Goal: Information Seeking & Learning: Learn about a topic

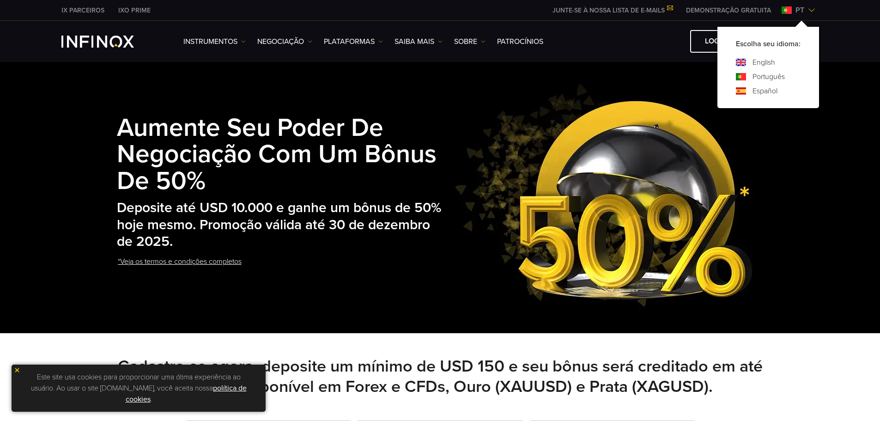
click at [767, 91] on link "Español" at bounding box center [765, 90] width 25 height 11
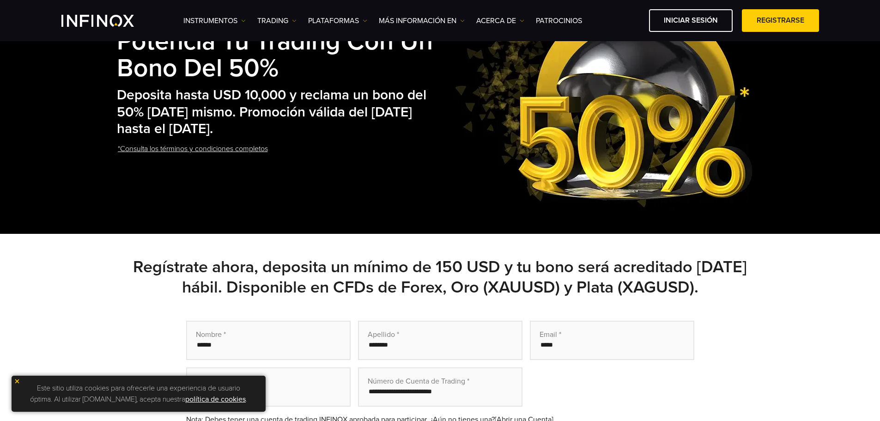
scroll to position [231, 0]
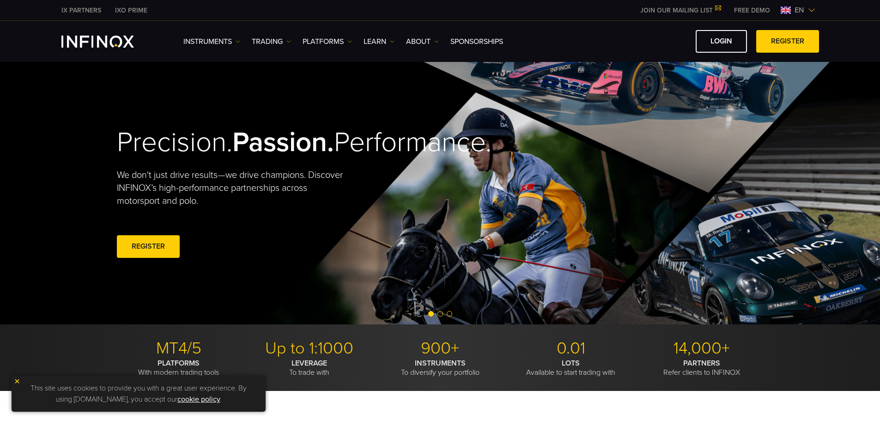
click at [810, 12] on img at bounding box center [811, 9] width 7 height 7
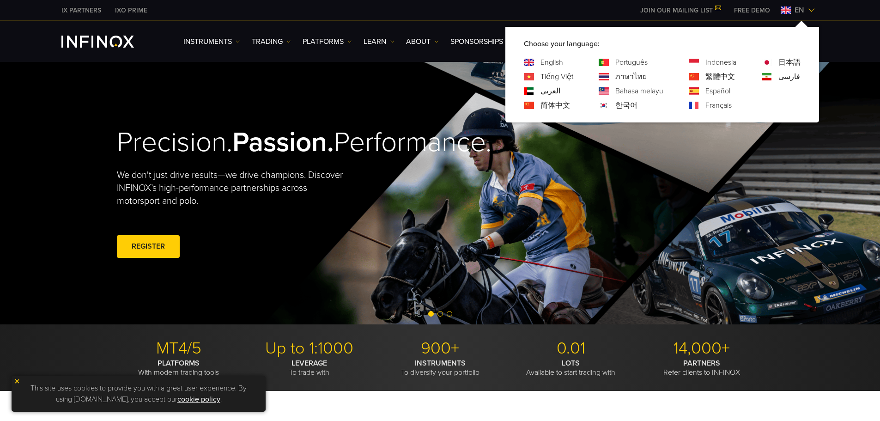
click at [611, 60] on div "Português" at bounding box center [631, 62] width 65 height 11
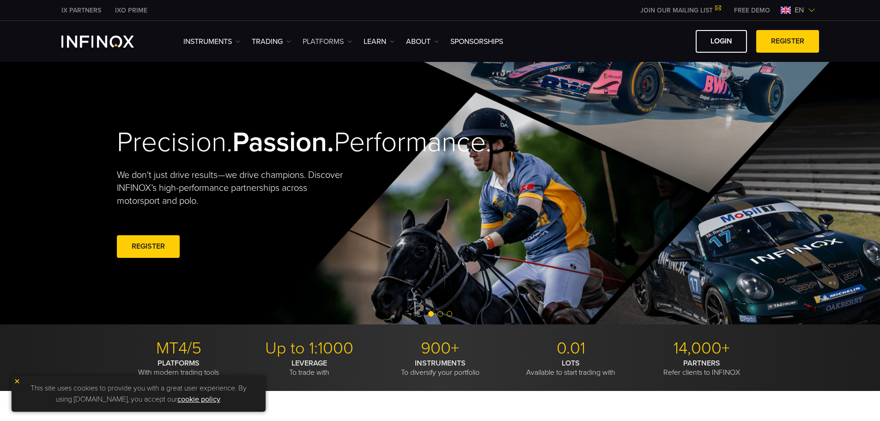
click at [326, 42] on link "PLATFORMS" at bounding box center [327, 41] width 49 height 11
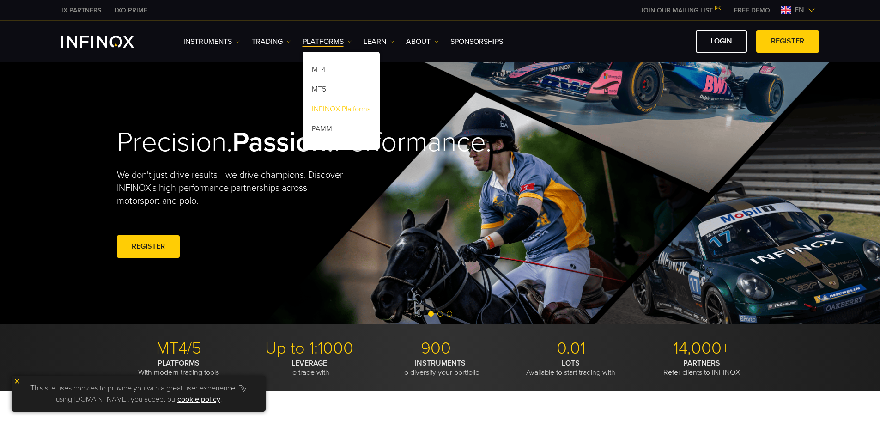
click at [321, 106] on link "INFINOX Platforms" at bounding box center [341, 111] width 77 height 20
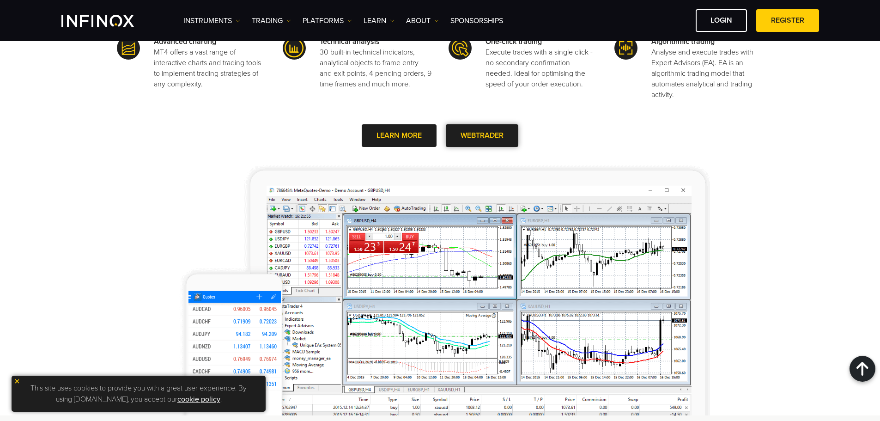
scroll to position [462, 0]
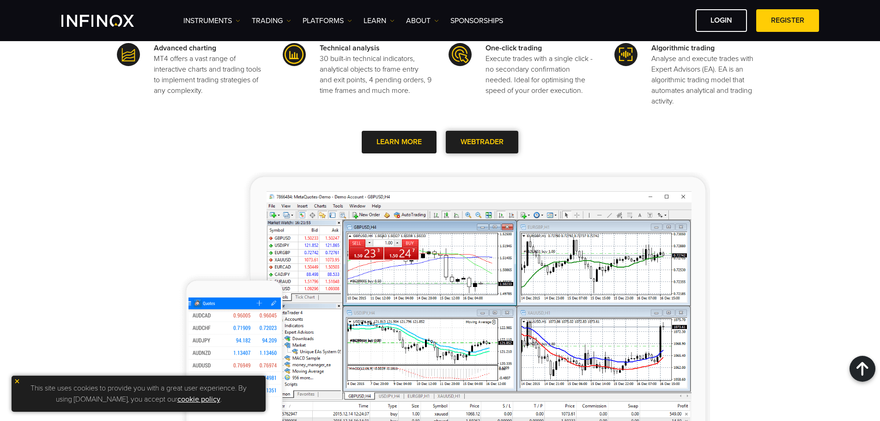
click at [501, 138] on link "WEBTRADER" at bounding box center [482, 142] width 73 height 23
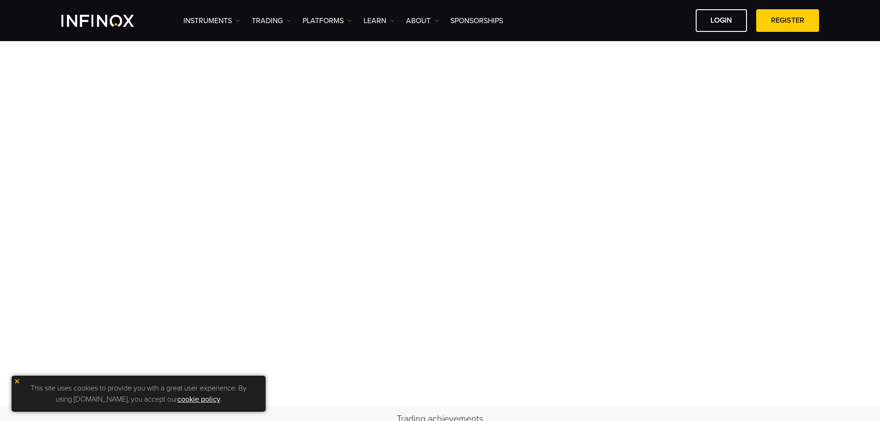
scroll to position [46, 0]
